Goal: Find specific page/section: Find specific page/section

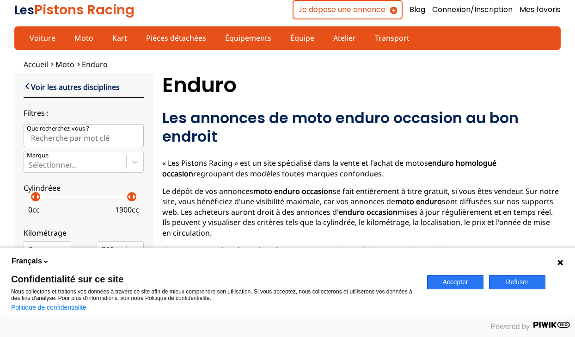
click at [39, 198] on p "arrow_right" at bounding box center [37, 196] width 11 height 11
click at [39, 198] on p "arrow_right" at bounding box center [41, 196] width 11 height 11
click at [44, 200] on p "arrow_right" at bounding box center [46, 196] width 11 height 11
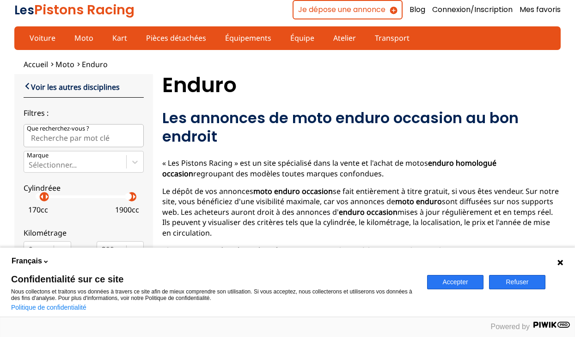
click at [49, 202] on p "arrow_right" at bounding box center [46, 196] width 11 height 11
click at [136, 200] on p "arrow_right" at bounding box center [134, 196] width 11 height 11
click at [132, 200] on p "arrow_right" at bounding box center [134, 196] width 11 height 11
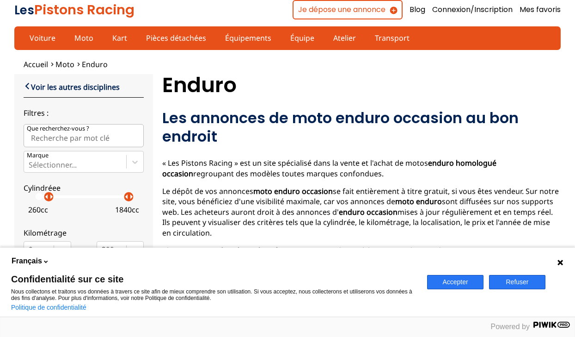
click at [129, 198] on p "arrow_right" at bounding box center [131, 196] width 11 height 11
click at [126, 197] on p "arrow_right" at bounding box center [128, 196] width 11 height 11
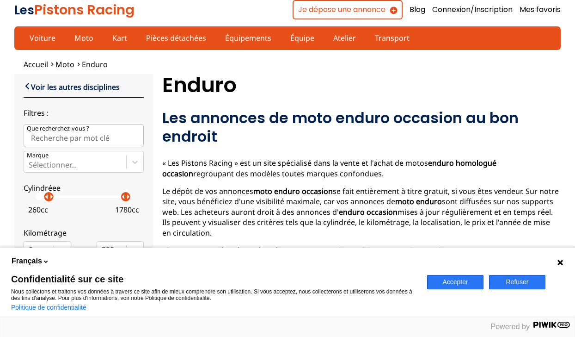
click at [126, 197] on p "arrow_right" at bounding box center [128, 196] width 11 height 11
click at [122, 197] on div "arrow_left arrow_right" at bounding box center [121, 196] width 9 height 9
click at [122, 197] on p "arrow_right" at bounding box center [123, 196] width 11 height 11
click at [117, 198] on div "arrow_left arrow_right" at bounding box center [116, 196] width 9 height 9
click at [117, 198] on p "arrow_right" at bounding box center [119, 196] width 11 height 11
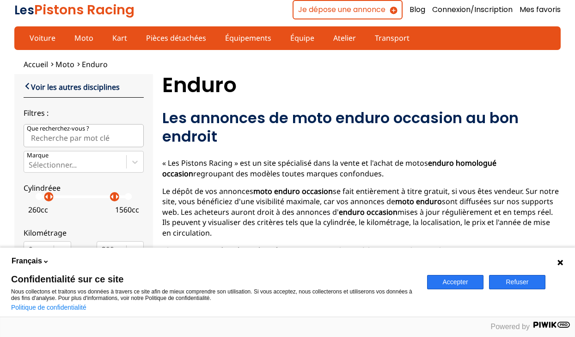
click at [115, 197] on p "arrow_right" at bounding box center [116, 196] width 11 height 11
click at [112, 199] on p "arrow_right" at bounding box center [114, 196] width 11 height 11
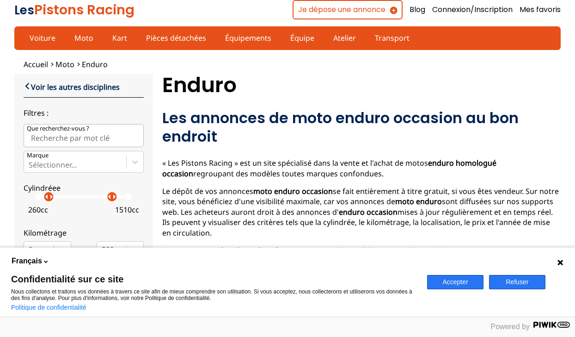
click at [112, 199] on p "arrow_right" at bounding box center [114, 196] width 11 height 11
click at [107, 199] on div "arrow_left arrow_right" at bounding box center [111, 196] width 9 height 9
click at [107, 199] on p "arrow_right" at bounding box center [109, 196] width 11 height 11
click at [103, 198] on div "arrow_left arrow_right" at bounding box center [106, 196] width 9 height 9
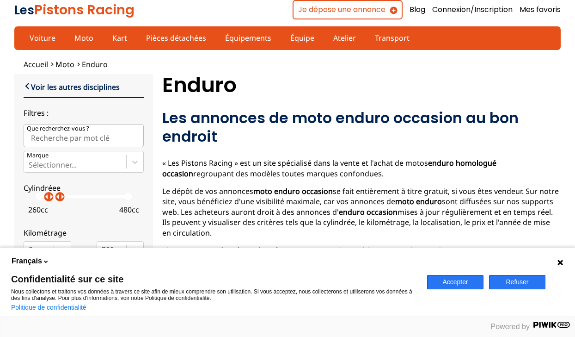
drag, startPoint x: 103, startPoint y: 198, endPoint x: 61, endPoint y: 196, distance: 42.1
click at [61, 196] on p "arrow_right" at bounding box center [62, 196] width 11 height 11
click at [510, 278] on button "Refuser" at bounding box center [517, 282] width 56 height 14
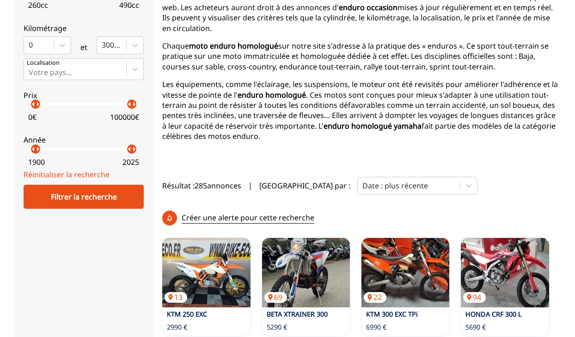
scroll to position [205, 0]
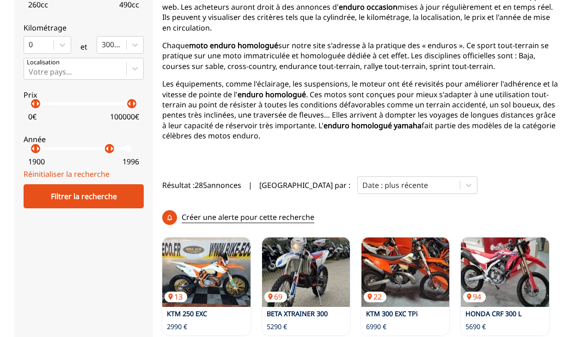
drag, startPoint x: 133, startPoint y: 150, endPoint x: 110, endPoint y: 151, distance: 23.6
click at [110, 151] on p "arrow_right" at bounding box center [111, 148] width 11 height 11
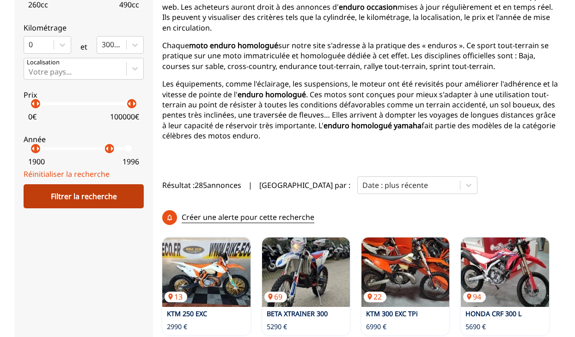
click at [89, 195] on div "Filtrer la recherche" at bounding box center [84, 196] width 120 height 24
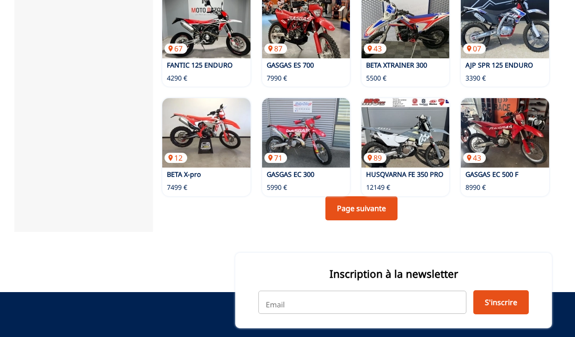
scroll to position [833, 0]
